Goal: Information Seeking & Learning: Check status

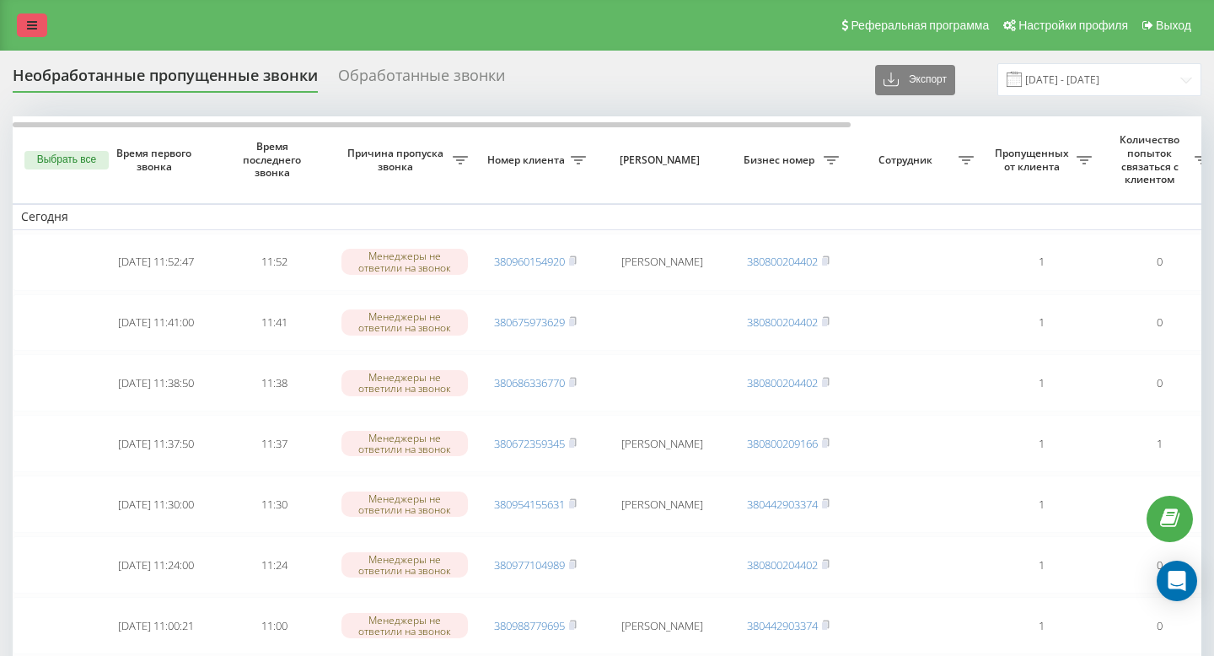
click at [34, 25] on icon at bounding box center [32, 25] width 10 height 12
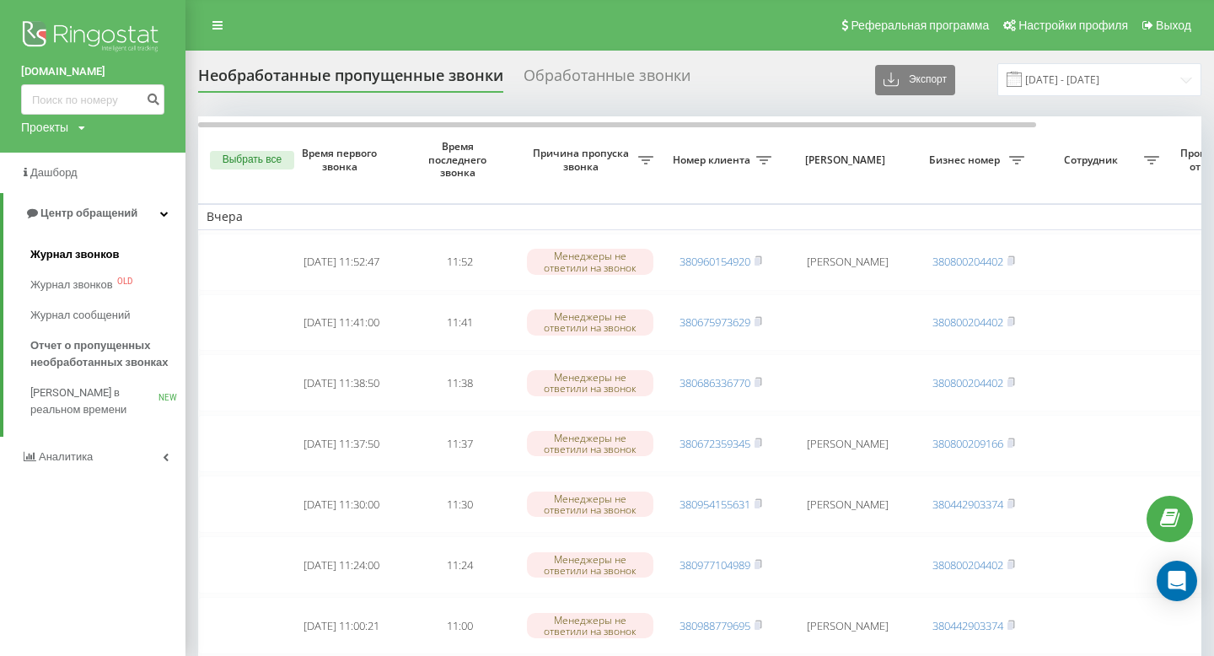
click at [73, 258] on span "Журнал звонков" at bounding box center [74, 254] width 89 height 17
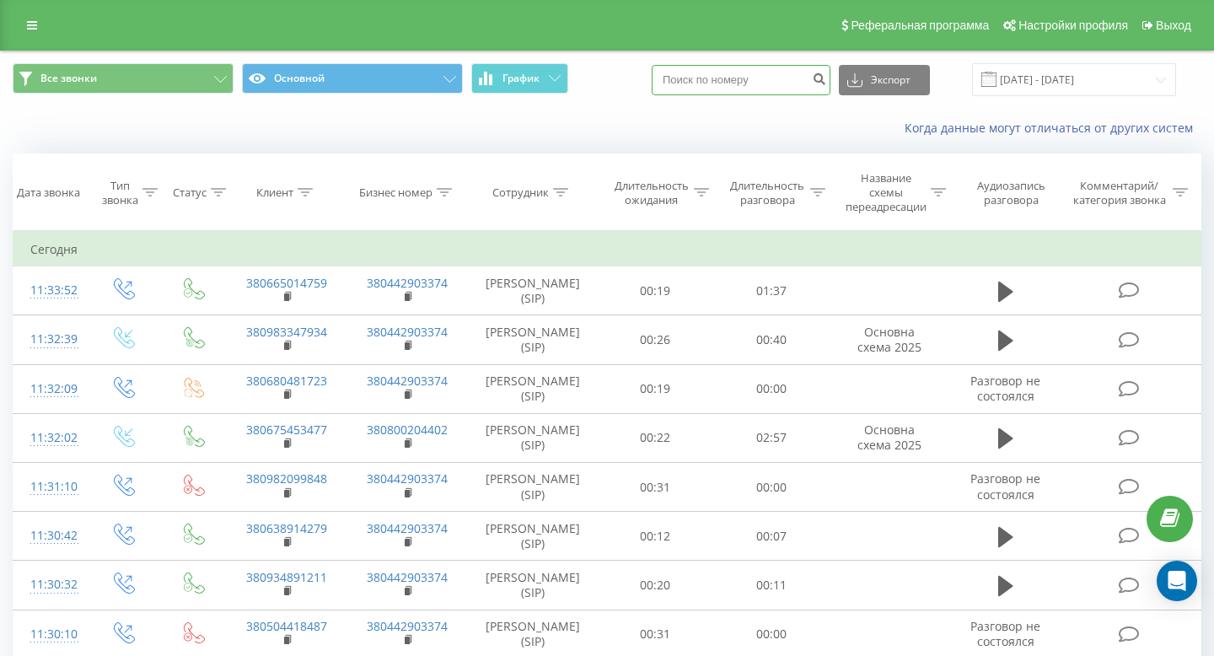
click at [766, 82] on input at bounding box center [741, 80] width 179 height 30
paste input "[PHONE_NUMBER]"
click at [735, 81] on input "[PHONE_NUMBER]" at bounding box center [741, 80] width 179 height 30
click at [749, 82] on input "+38067)[PHONE_NUMBER]" at bounding box center [741, 80] width 179 height 30
click at [765, 80] on input "[PHONE_NUMBER]" at bounding box center [741, 80] width 179 height 30
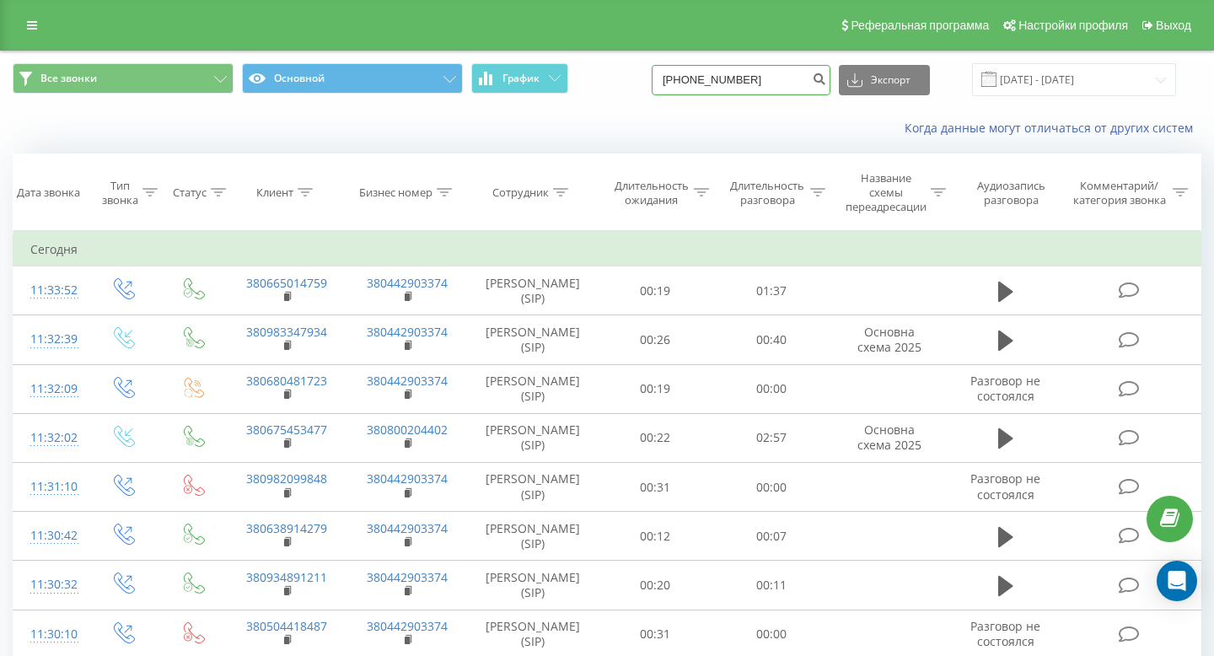
click at [779, 79] on input "[PHONE_NUMBER]" at bounding box center [741, 80] width 179 height 30
click at [715, 81] on input "[PHONE_NUMBER]" at bounding box center [741, 80] width 179 height 30
click at [790, 78] on input "380675453477" at bounding box center [741, 80] width 179 height 30
type input "380675453477"
